Goal: Task Accomplishment & Management: Use online tool/utility

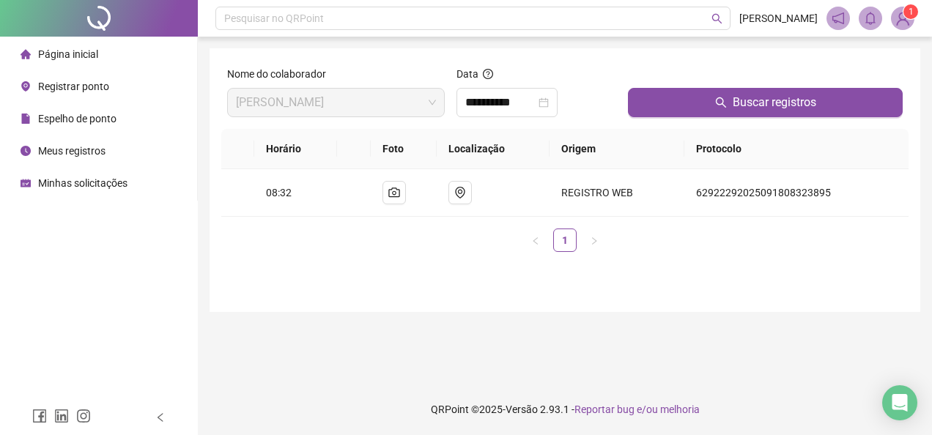
click at [95, 86] on span "Registrar ponto" at bounding box center [73, 87] width 71 height 12
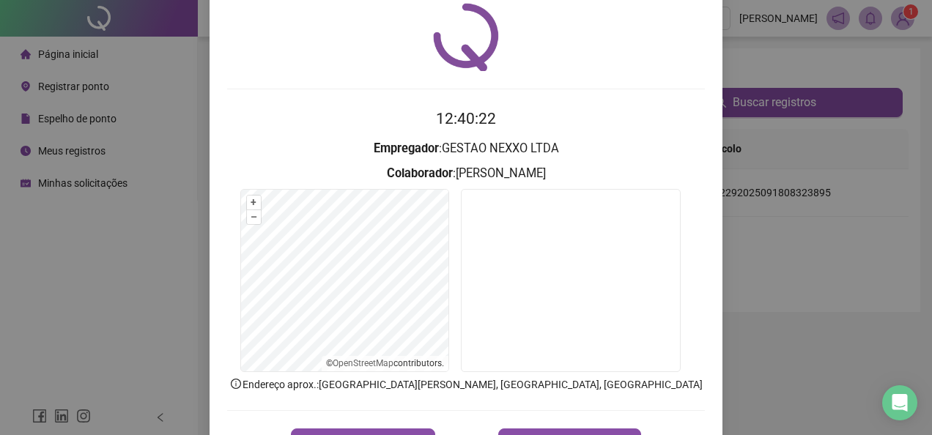
scroll to position [73, 0]
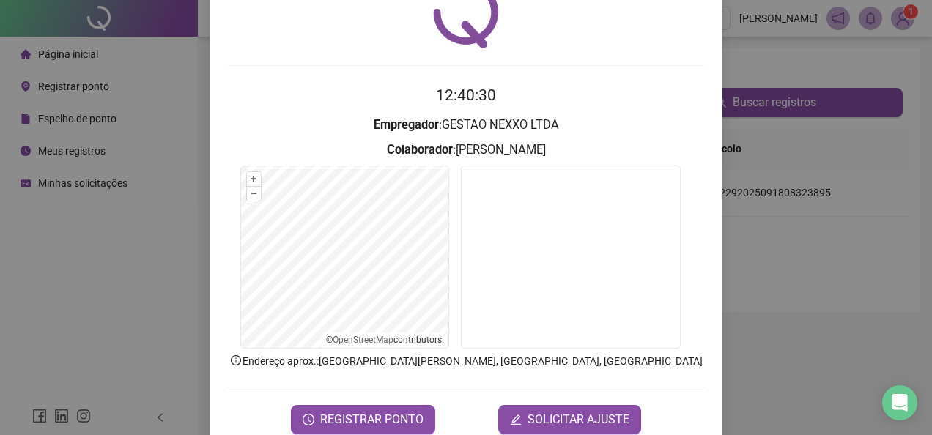
click at [735, 51] on div "Registro de ponto web 12:40:30 Empregador : GESTAO NEXXO LTDA Colaborador : [PE…" at bounding box center [466, 217] width 932 height 435
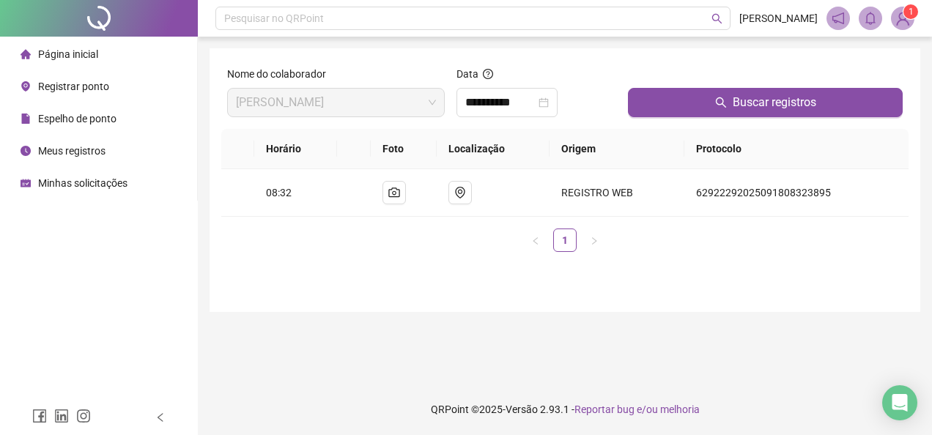
click at [104, 84] on span "Registrar ponto" at bounding box center [73, 87] width 71 height 12
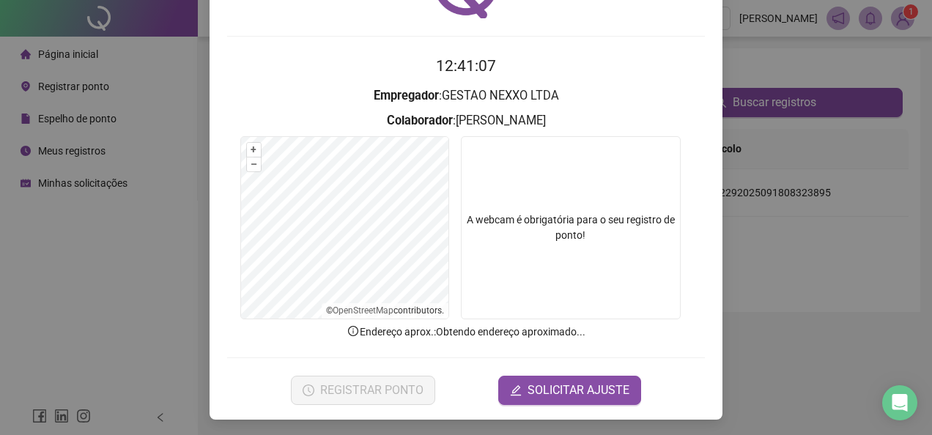
scroll to position [103, 0]
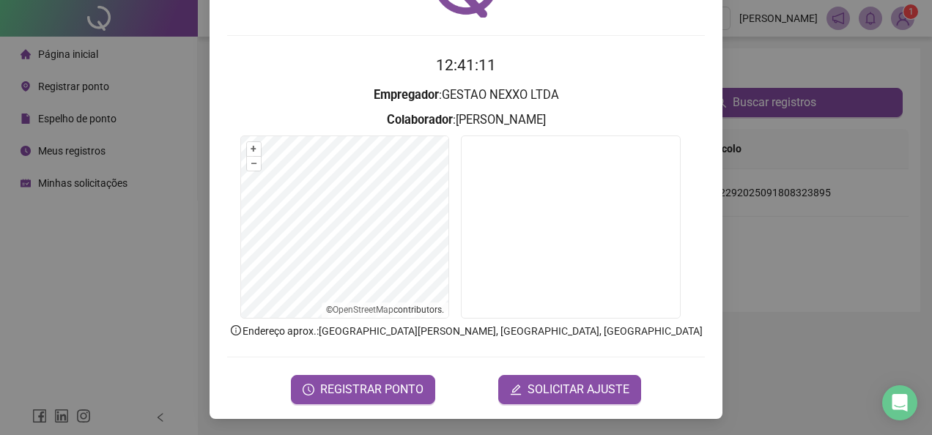
click at [873, 270] on div "Registro de ponto web 12:41:11 Empregador : GESTAO NEXXO LTDA Colaborador : [PE…" at bounding box center [466, 217] width 932 height 435
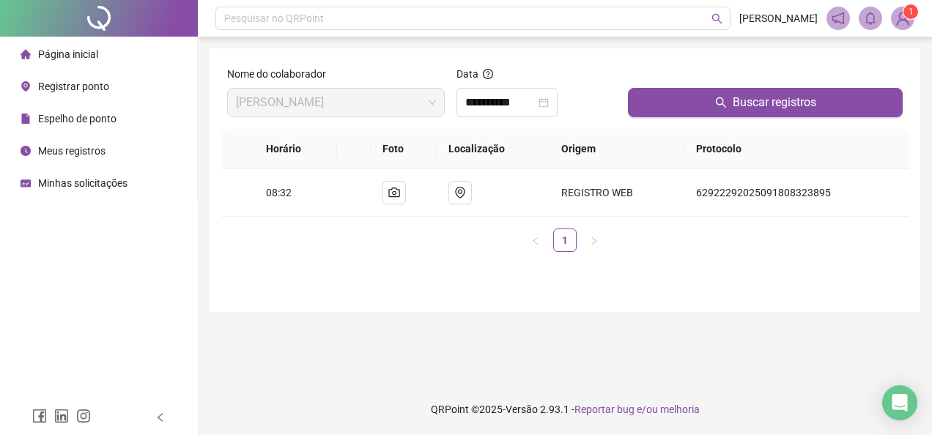
click at [73, 94] on div "Registrar ponto" at bounding box center [65, 86] width 89 height 29
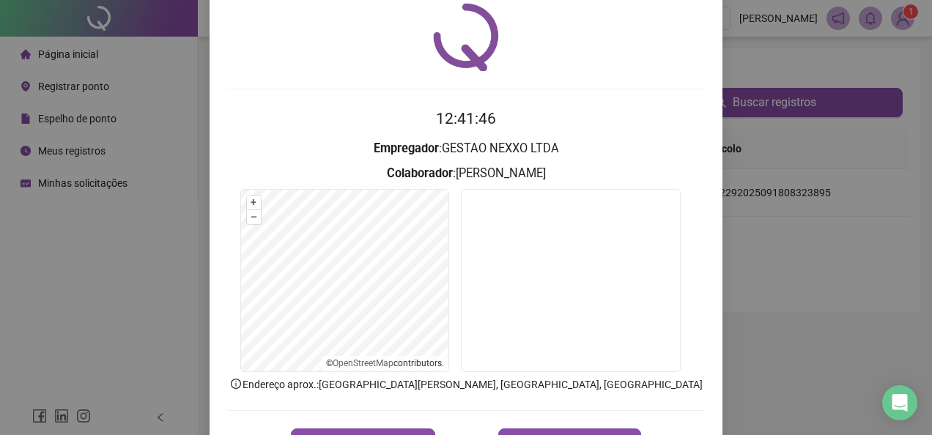
scroll to position [73, 0]
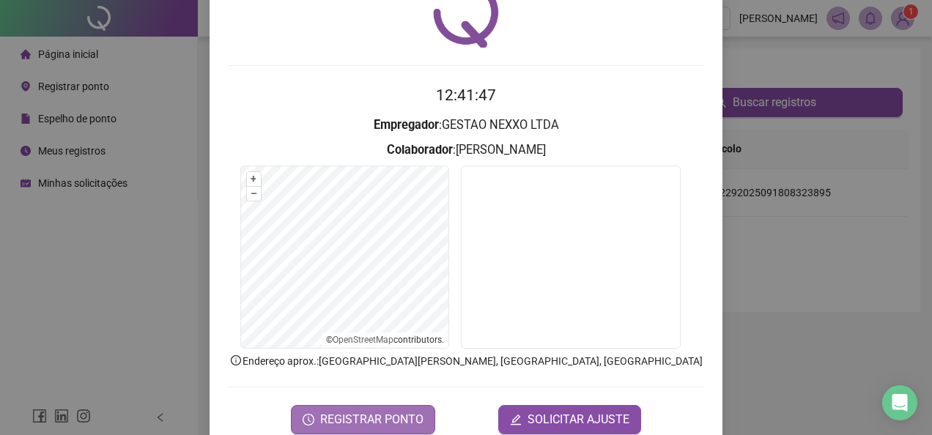
click at [404, 417] on span "REGISTRAR PONTO" at bounding box center [371, 420] width 103 height 18
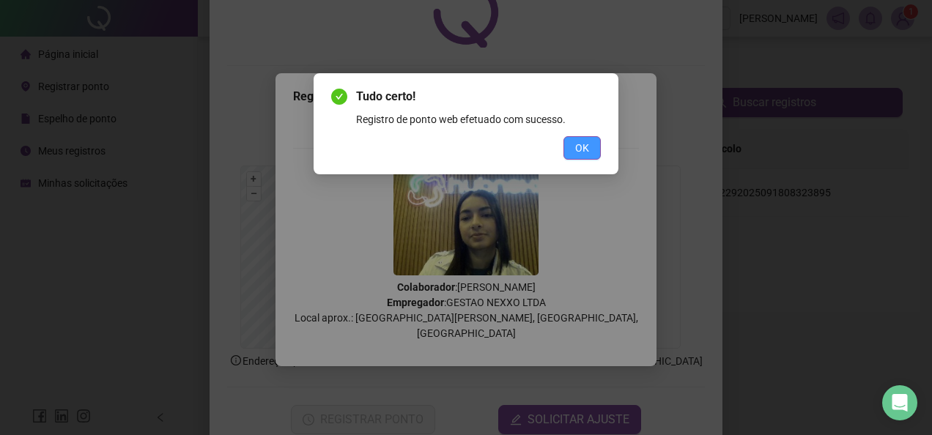
click at [576, 145] on span "OK" at bounding box center [582, 148] width 14 height 16
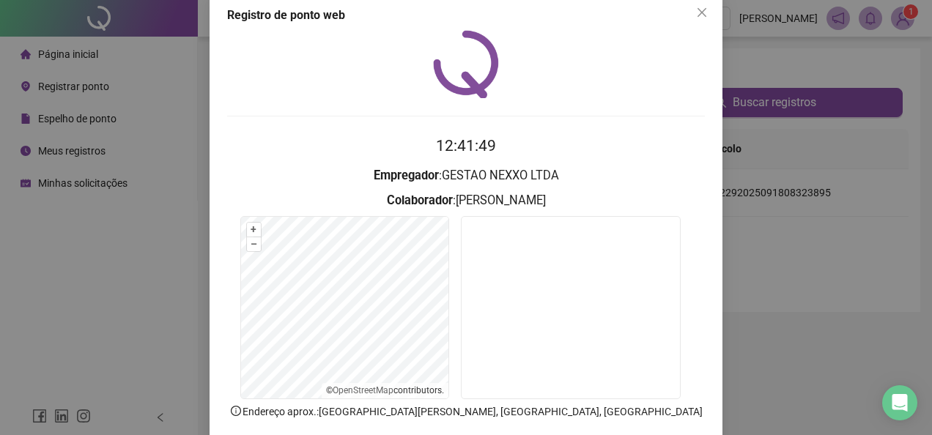
scroll to position [0, 0]
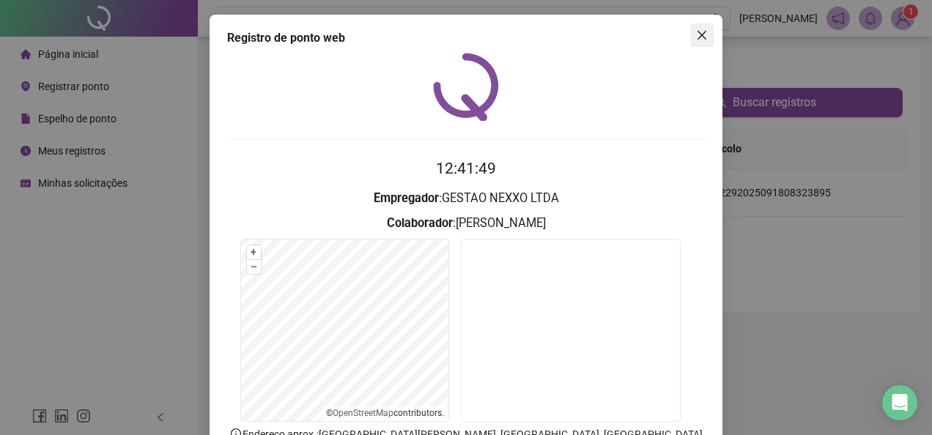
click at [696, 38] on icon "close" at bounding box center [702, 35] width 12 height 12
